Goal: Information Seeking & Learning: Check status

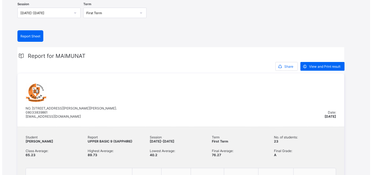
scroll to position [84, 0]
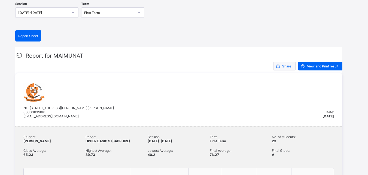
click at [288, 66] on span "Share" at bounding box center [286, 66] width 9 height 4
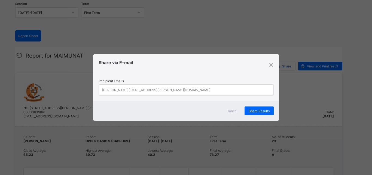
click at [138, 89] on div "[PERSON_NAME][EMAIL_ADDRESS][PERSON_NAME][DOMAIN_NAME]" at bounding box center [181, 90] width 164 height 11
click at [0, 78] on div "× Share via E-mail Recipient Emails 0 results available. Use Up and Down to cho…" at bounding box center [186, 87] width 372 height 175
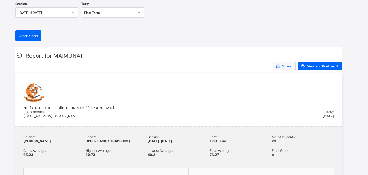
click at [285, 66] on span "Share" at bounding box center [286, 66] width 9 height 4
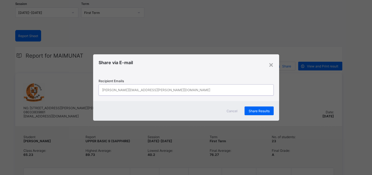
click at [137, 89] on div "john.doe@flexisaf.com" at bounding box center [156, 90] width 108 height 10
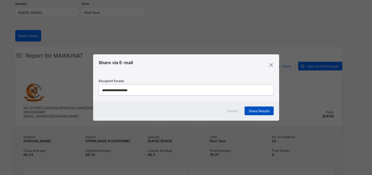
type input "**********"
click at [257, 110] on span "Share Results" at bounding box center [259, 111] width 21 height 4
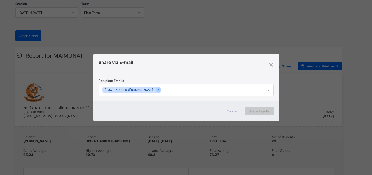
scroll to position [42, 0]
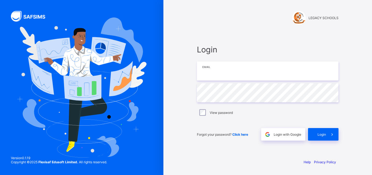
click at [213, 73] on input "email" at bounding box center [268, 70] width 142 height 19
type input "**********"
click at [292, 133] on span "Login with Google" at bounding box center [288, 134] width 28 height 4
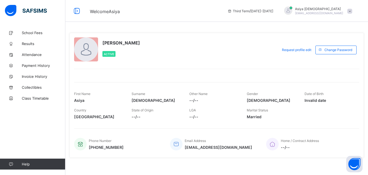
scroll to position [5, 0]
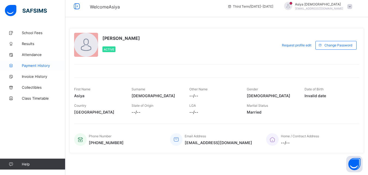
click at [38, 64] on span "Payment History" at bounding box center [44, 65] width 44 height 4
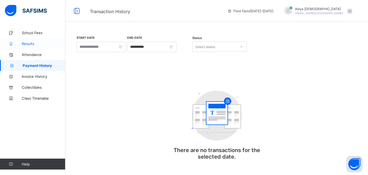
click at [29, 46] on span "Results" at bounding box center [44, 43] width 44 height 4
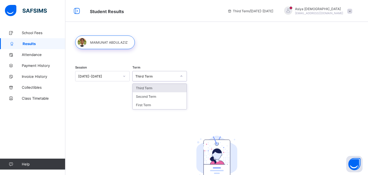
click at [183, 76] on icon at bounding box center [181, 75] width 3 height 5
click at [154, 89] on div "Third Term" at bounding box center [160, 88] width 54 height 8
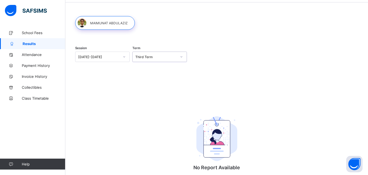
scroll to position [11, 0]
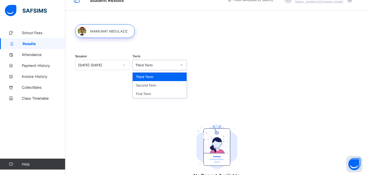
click at [182, 65] on icon at bounding box center [181, 64] width 3 height 5
click at [171, 76] on div "Third Term" at bounding box center [160, 77] width 54 height 8
click at [181, 64] on icon at bounding box center [181, 64] width 3 height 5
click at [169, 87] on div "Second Term" at bounding box center [160, 85] width 54 height 8
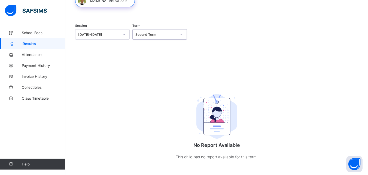
scroll to position [46, 0]
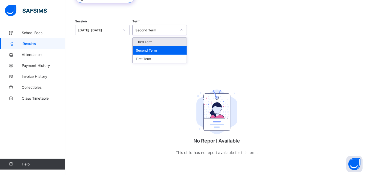
click at [182, 29] on icon at bounding box center [181, 29] width 3 height 5
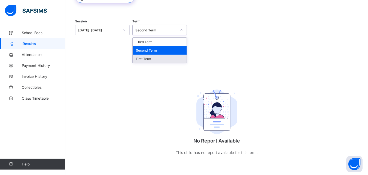
click at [163, 57] on div "First Term" at bounding box center [160, 59] width 54 height 8
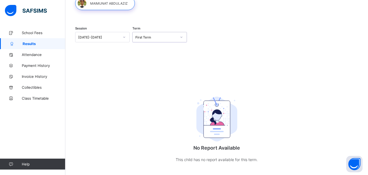
scroll to position [0, 0]
